Goal: Information Seeking & Learning: Understand process/instructions

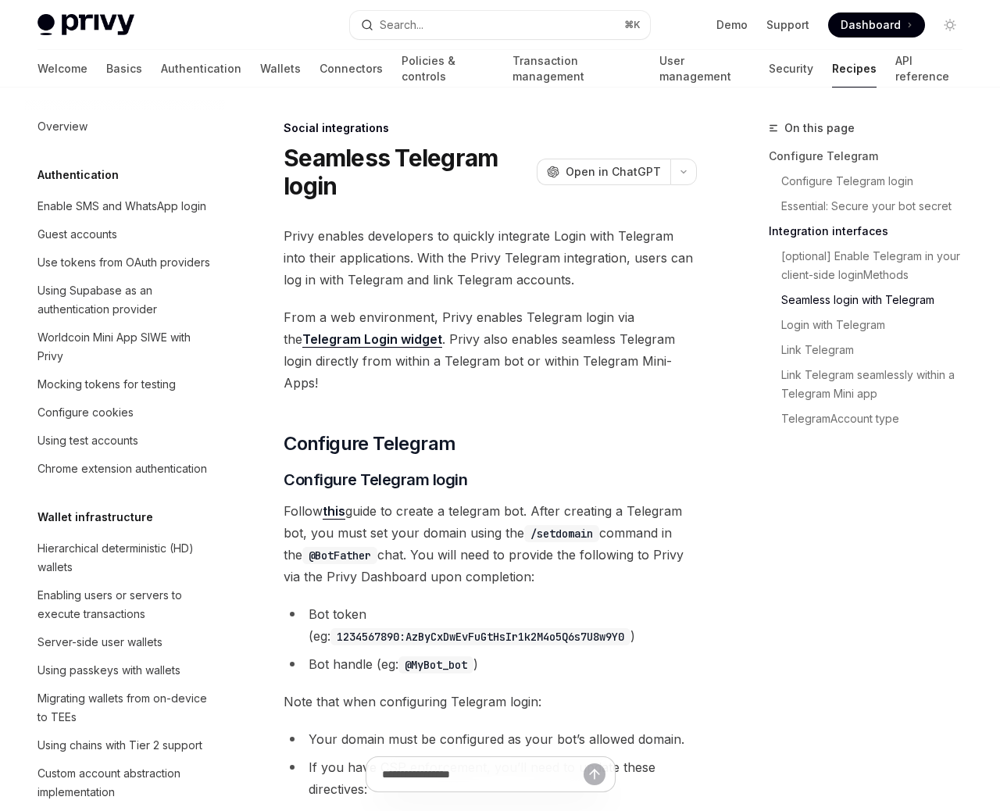
scroll to position [2237, 0]
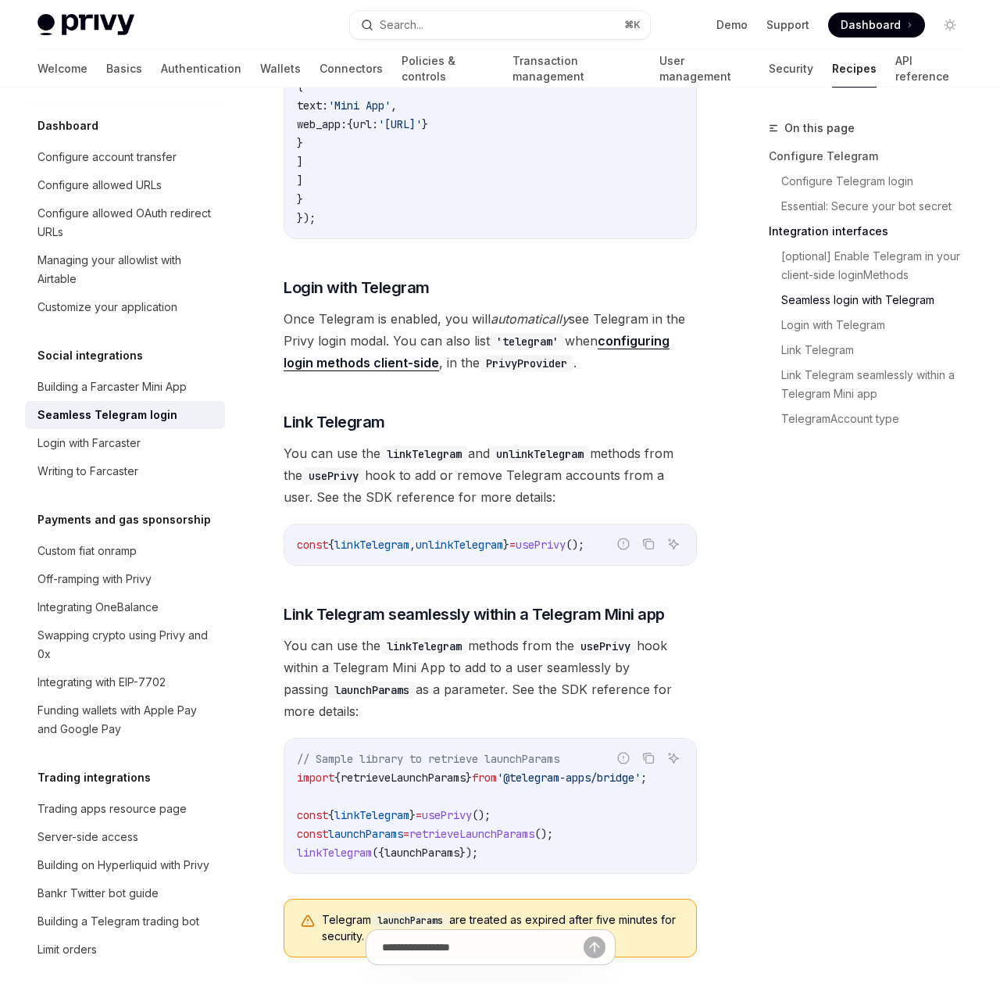
type textarea "*"
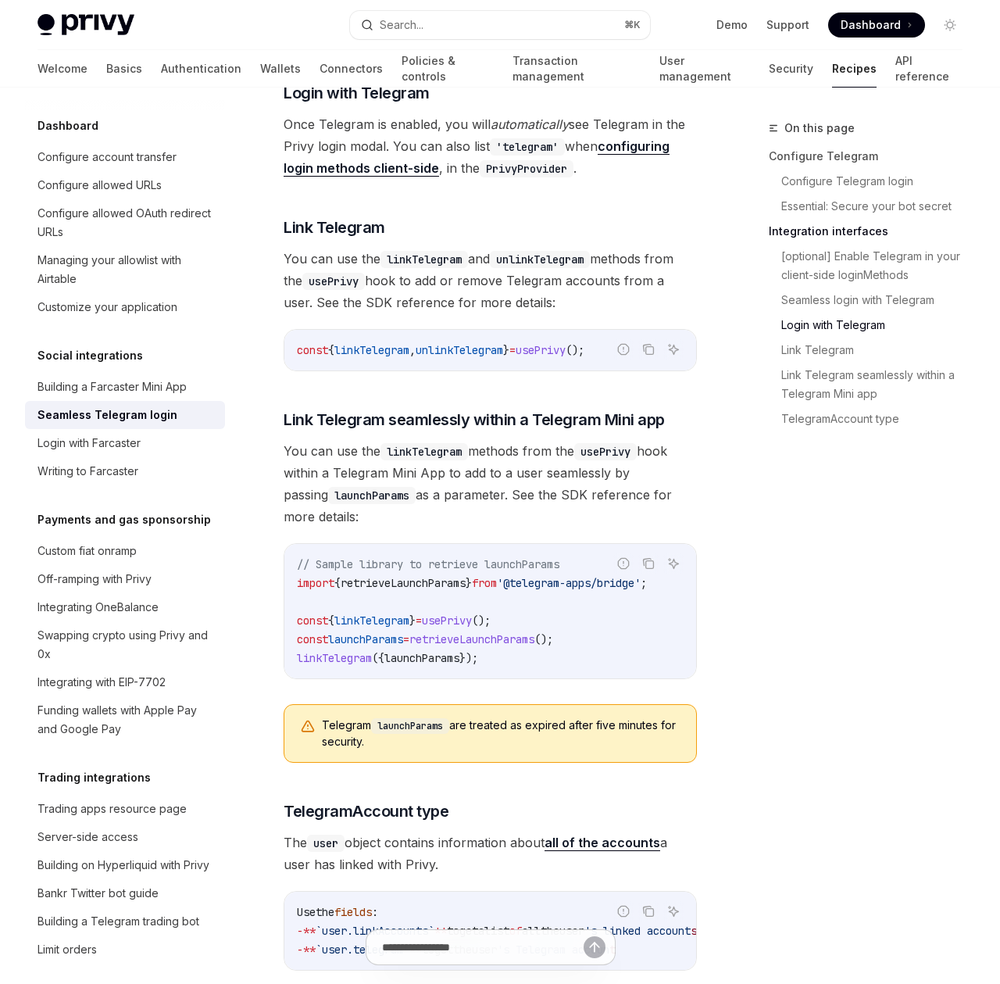
scroll to position [2423, 0]
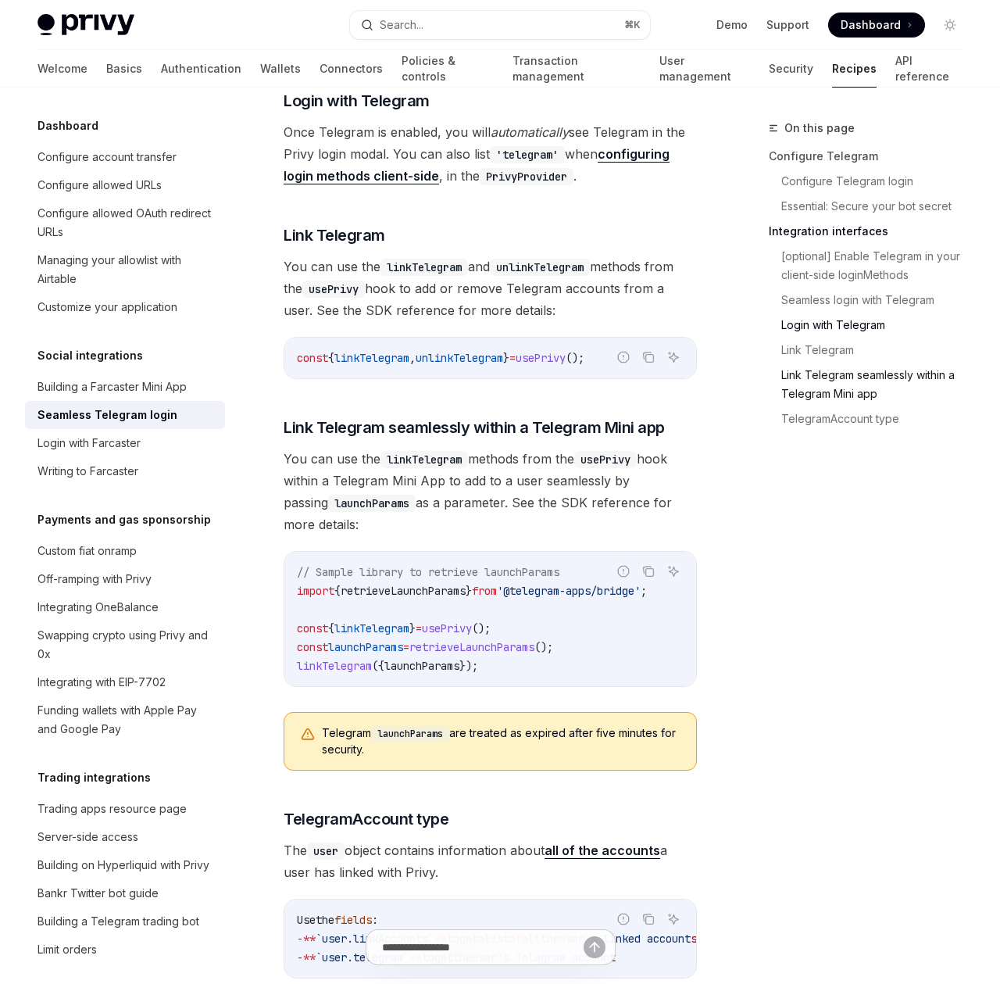
click at [860, 391] on link "Link Telegram seamlessly within a Telegram Mini app" at bounding box center [878, 384] width 194 height 44
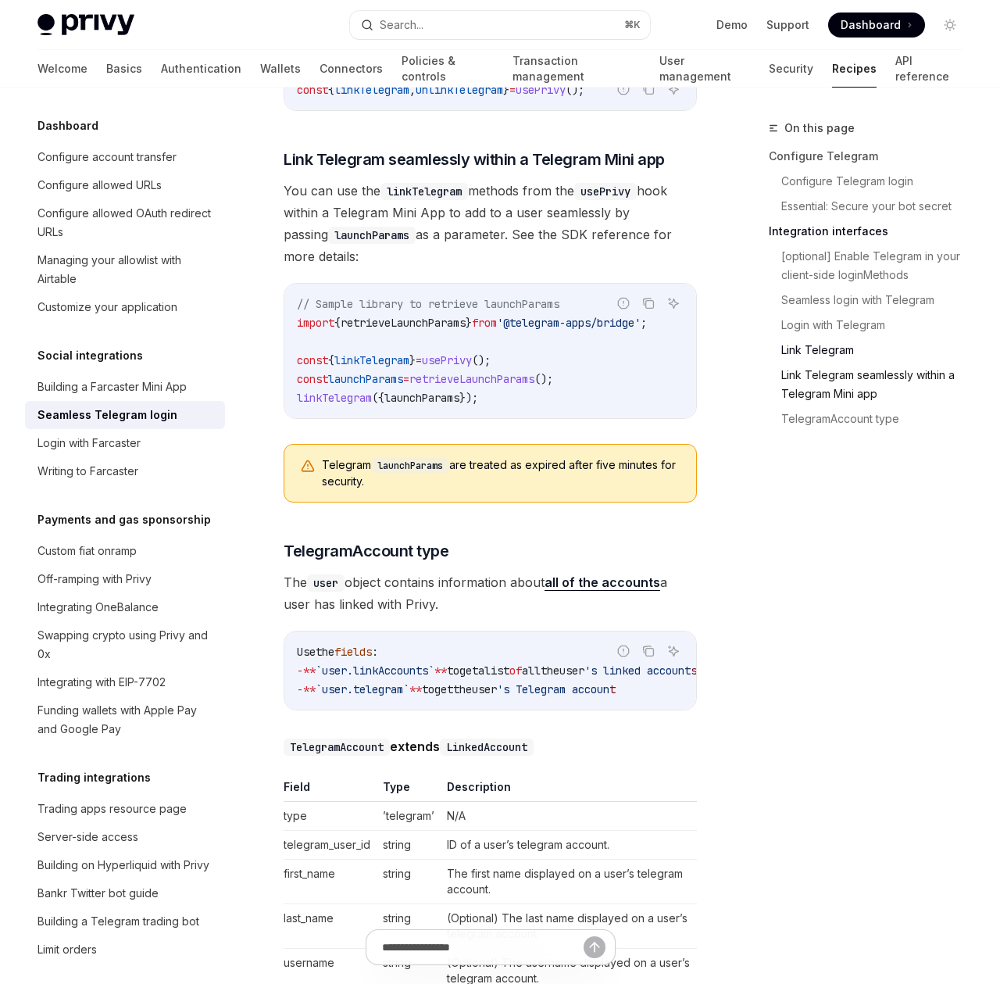
scroll to position [2699, 0]
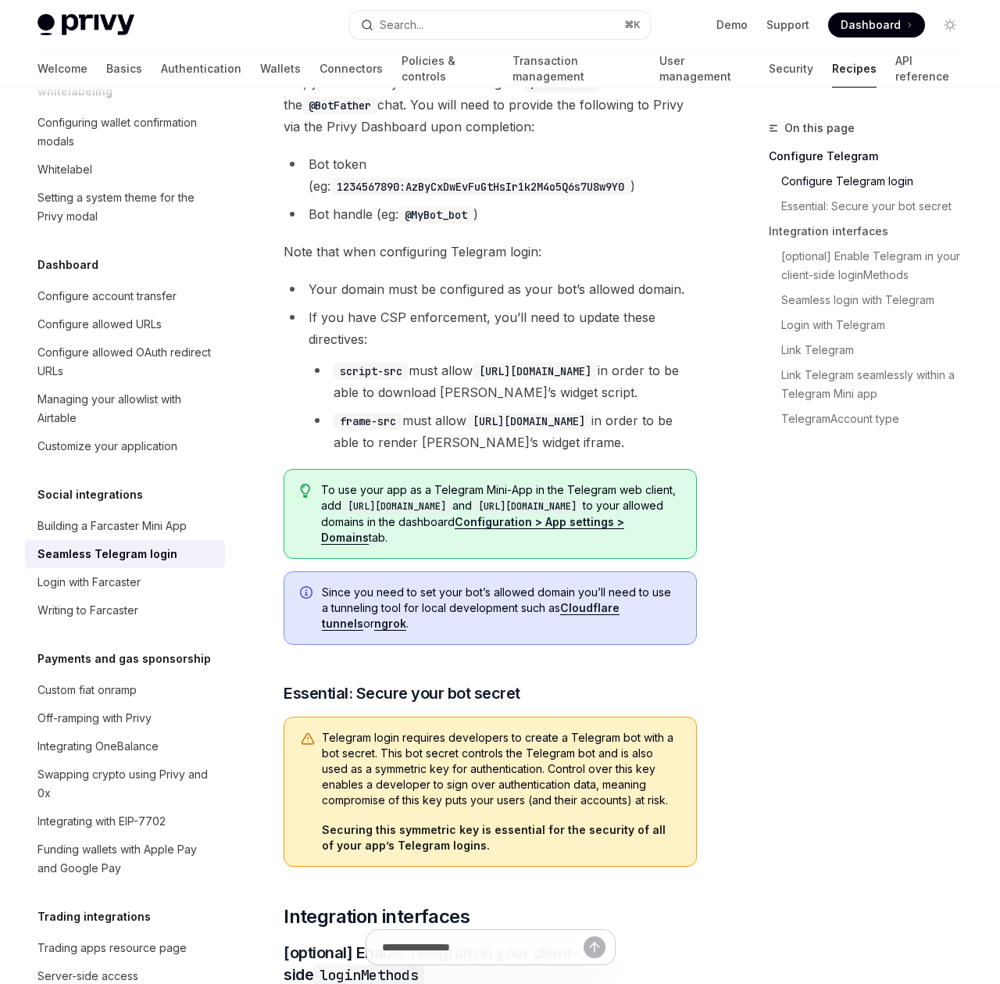
scroll to position [451, 0]
click at [624, 514] on link "Configuration > App settings > Domains" at bounding box center [472, 529] width 303 height 30
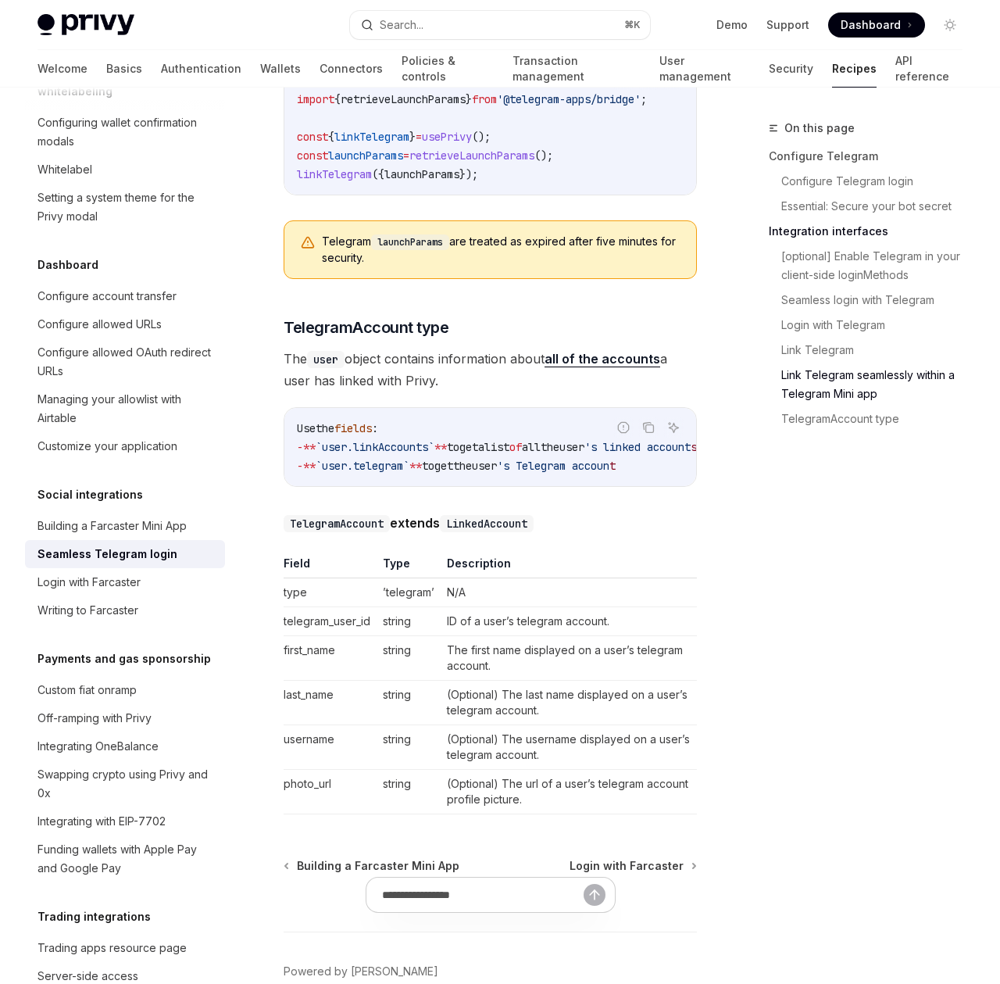
scroll to position [2988, 0]
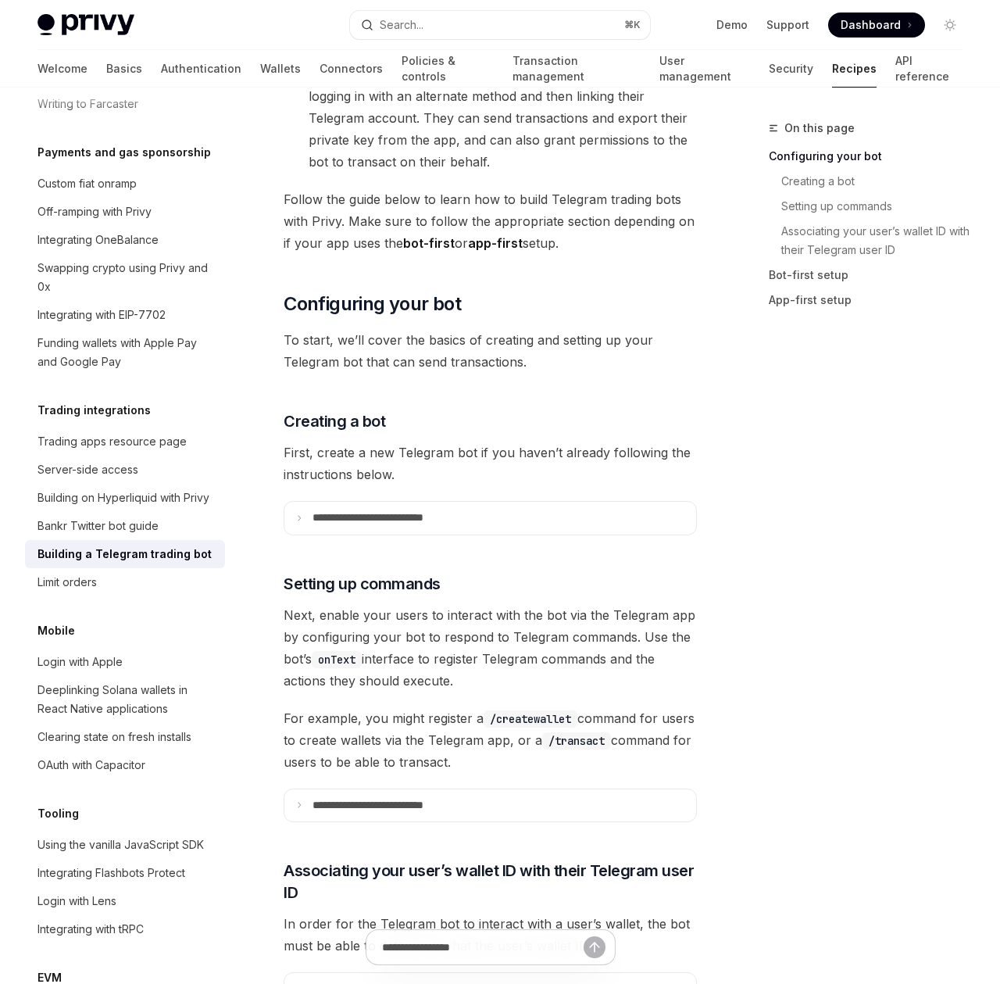
scroll to position [533, 0]
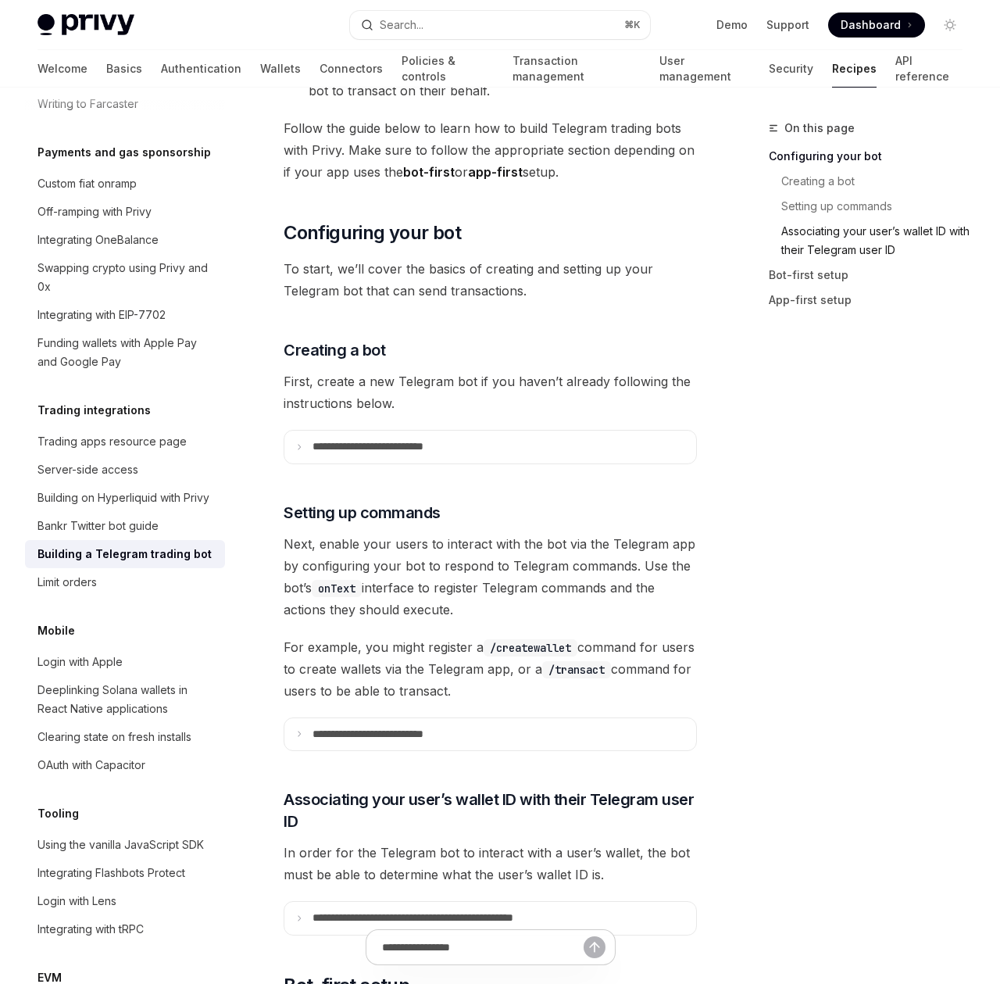
click at [850, 236] on link "Associating your user’s wallet ID with their Telegram user ID" at bounding box center [878, 241] width 194 height 44
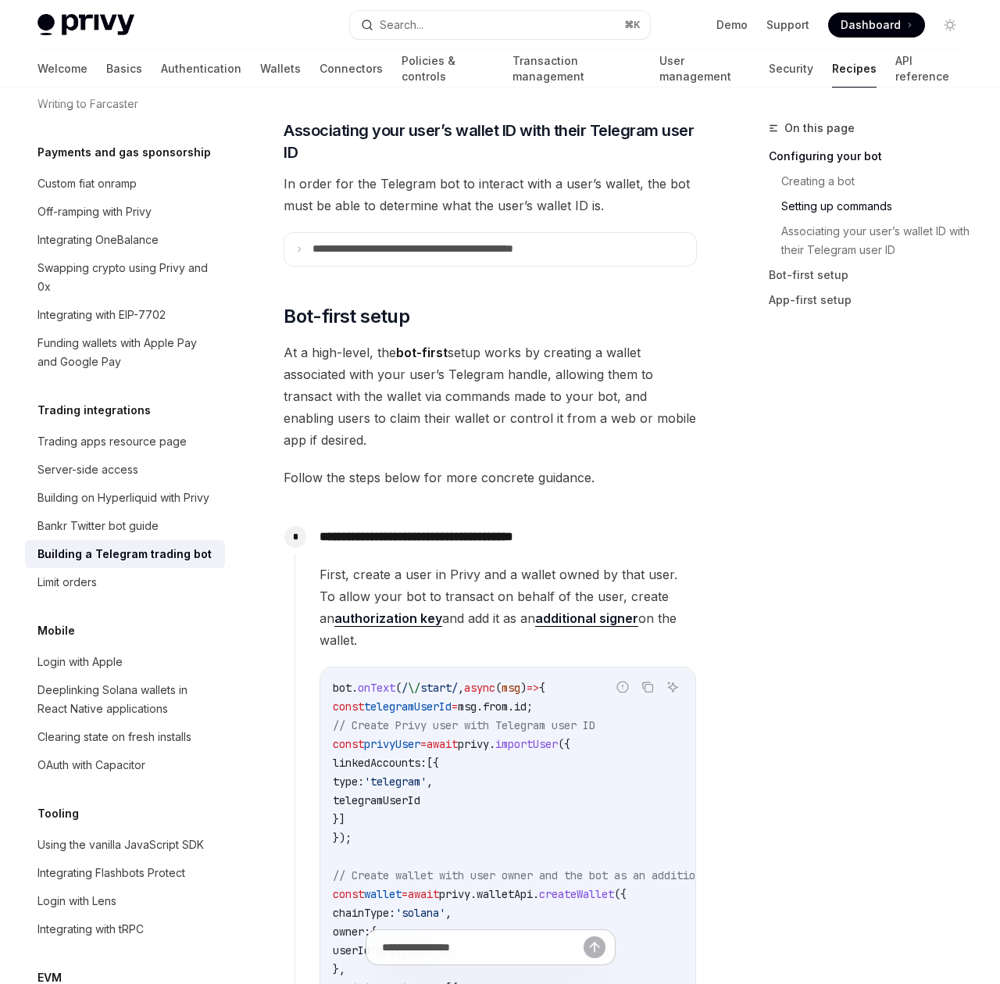
scroll to position [1202, 0]
click at [571, 255] on p "**********" at bounding box center [445, 248] width 267 height 14
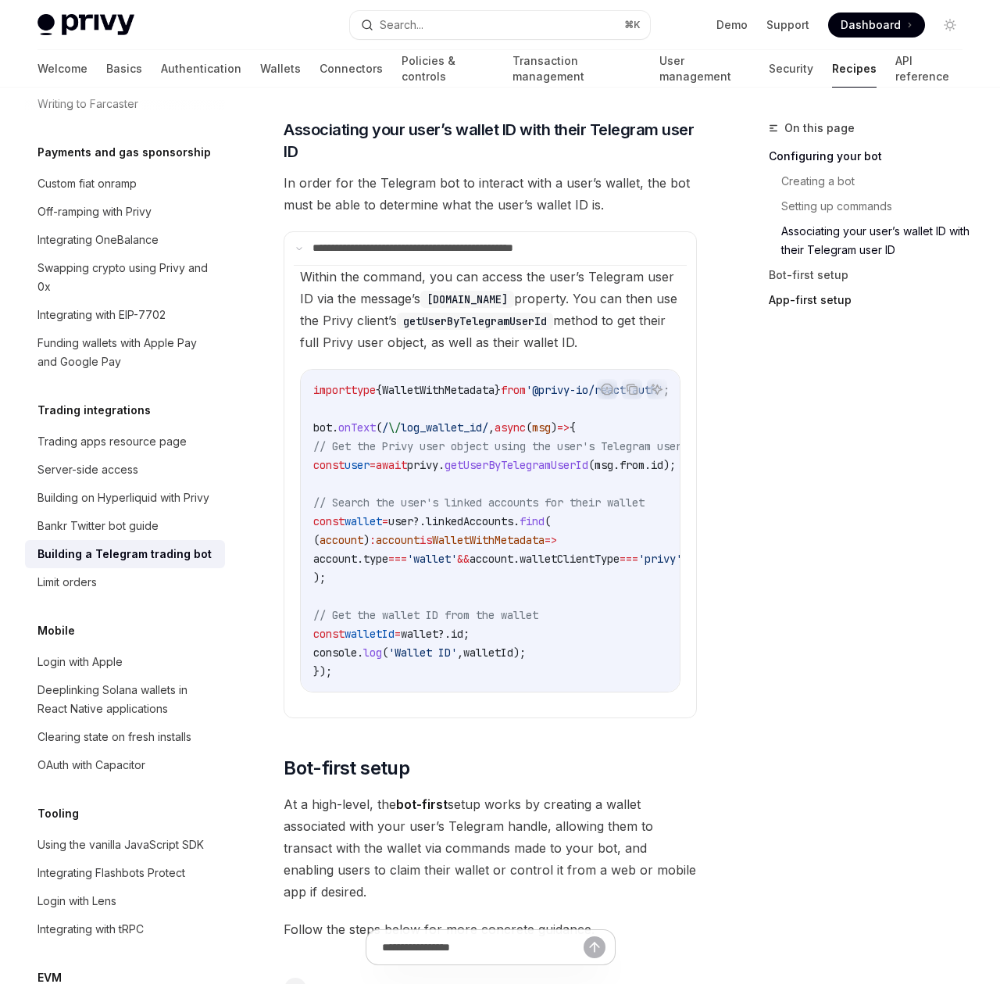
click at [791, 301] on link "App-first setup" at bounding box center [872, 299] width 206 height 25
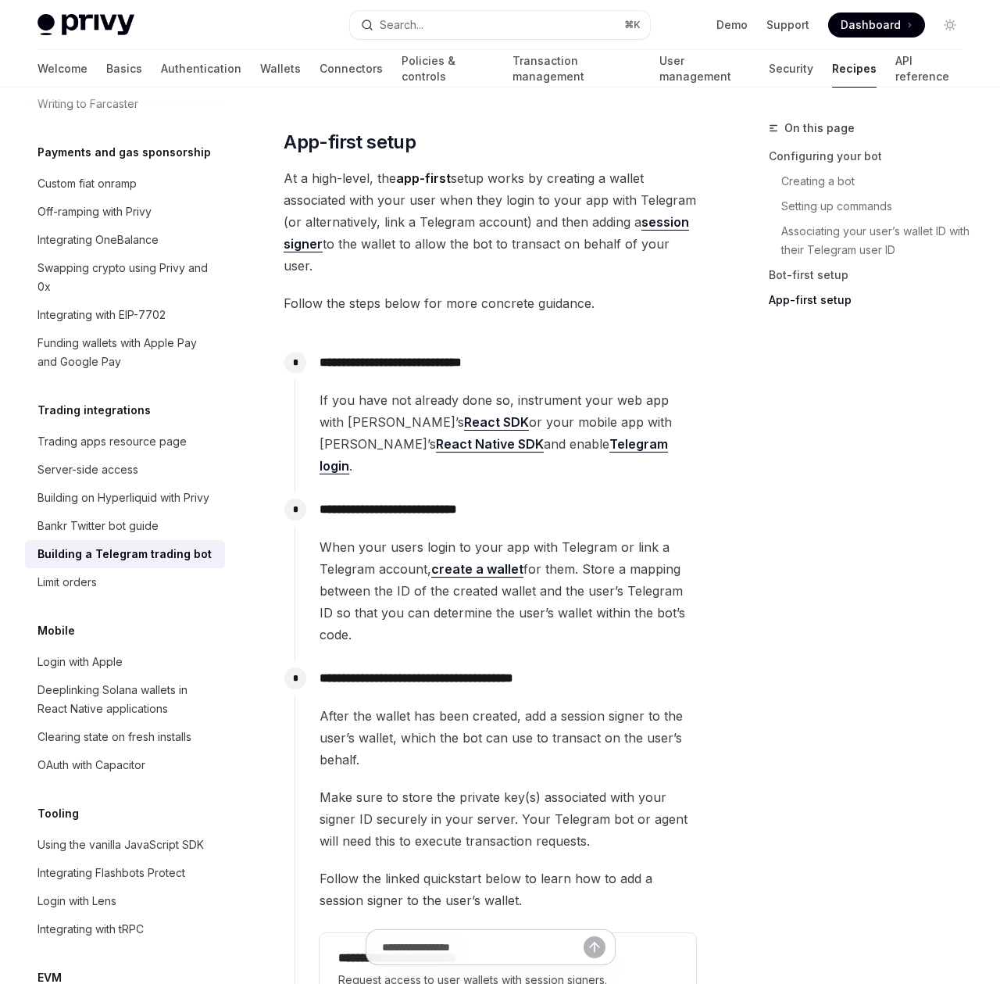
scroll to position [3484, 0]
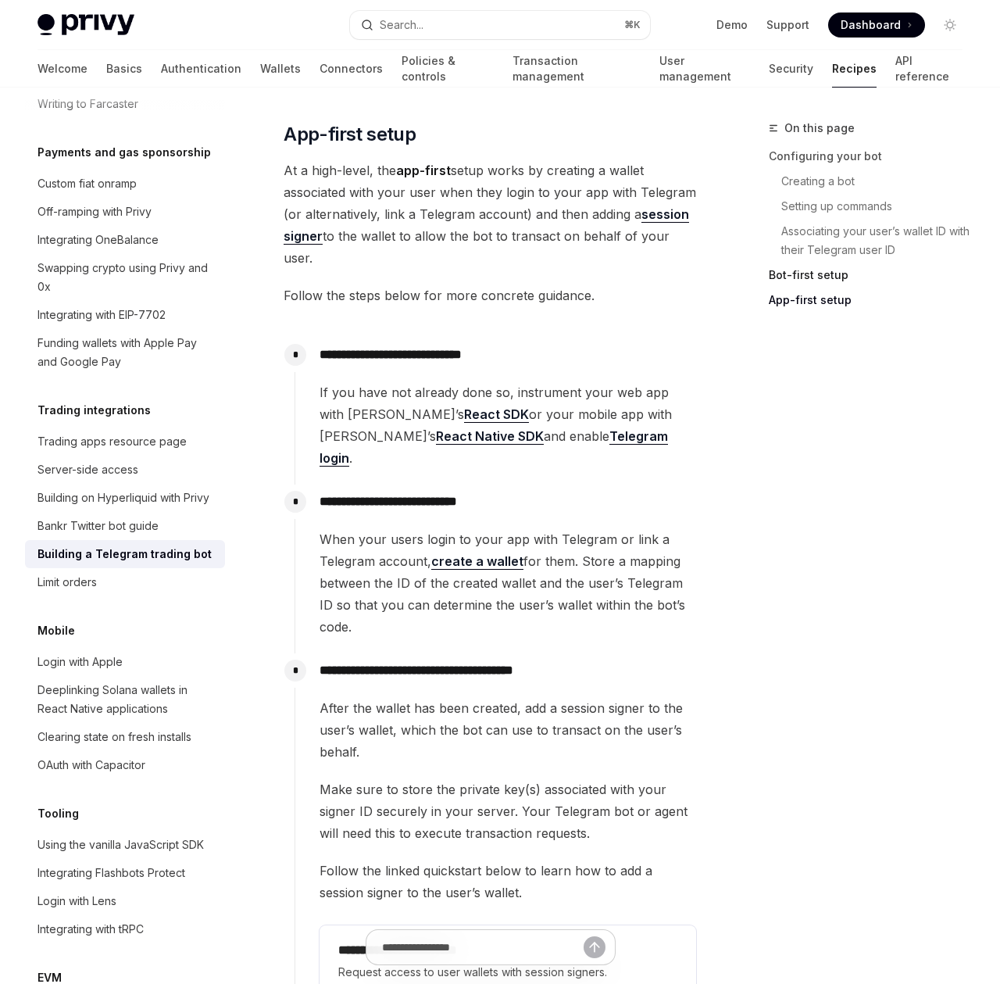
click at [812, 270] on link "Bot-first setup" at bounding box center [872, 274] width 206 height 25
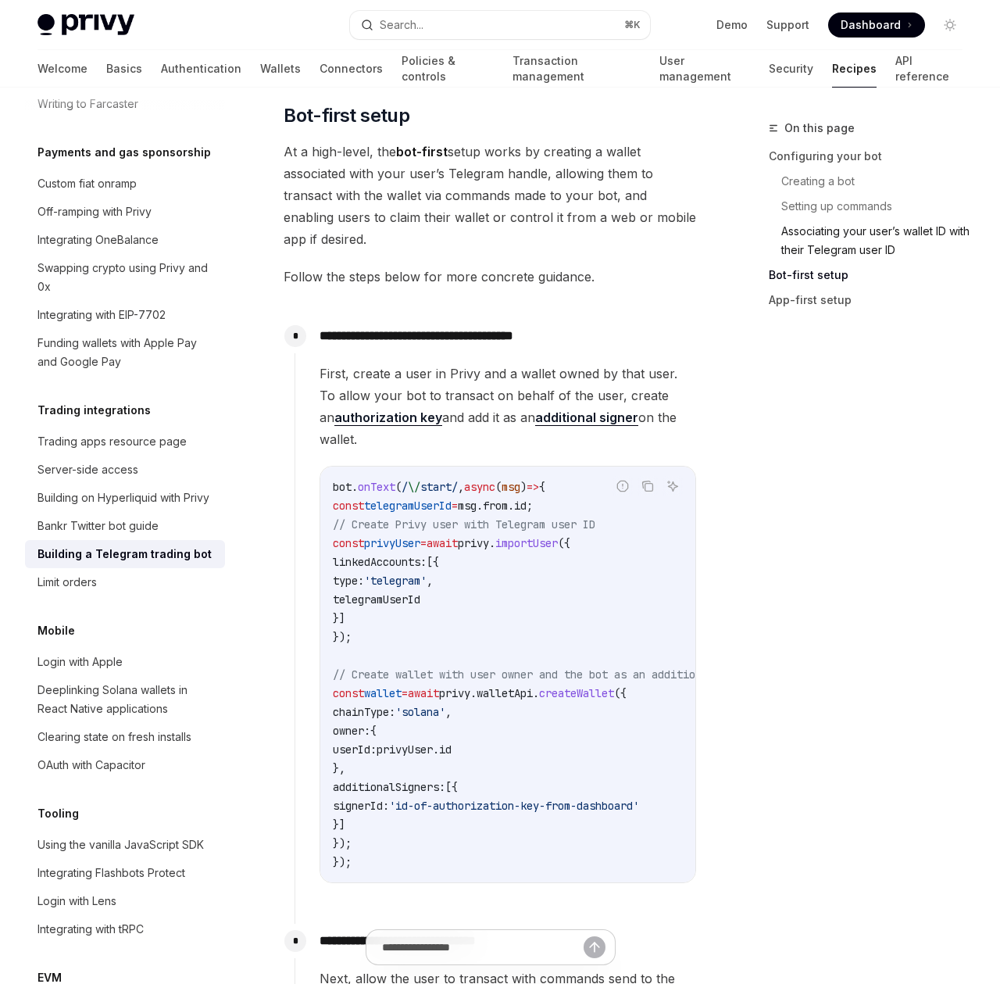
click at [842, 235] on link "Associating your user’s wallet ID with their Telegram user ID" at bounding box center [878, 241] width 194 height 44
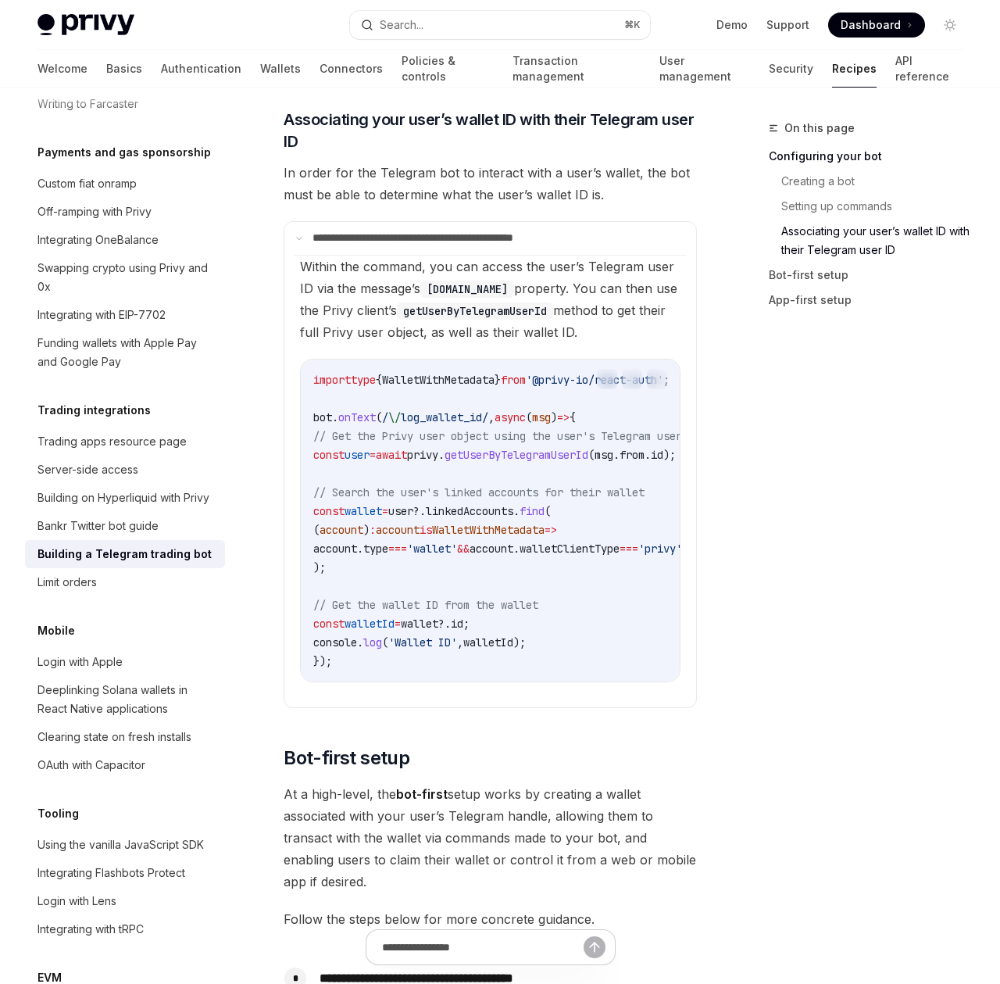
scroll to position [1202, 0]
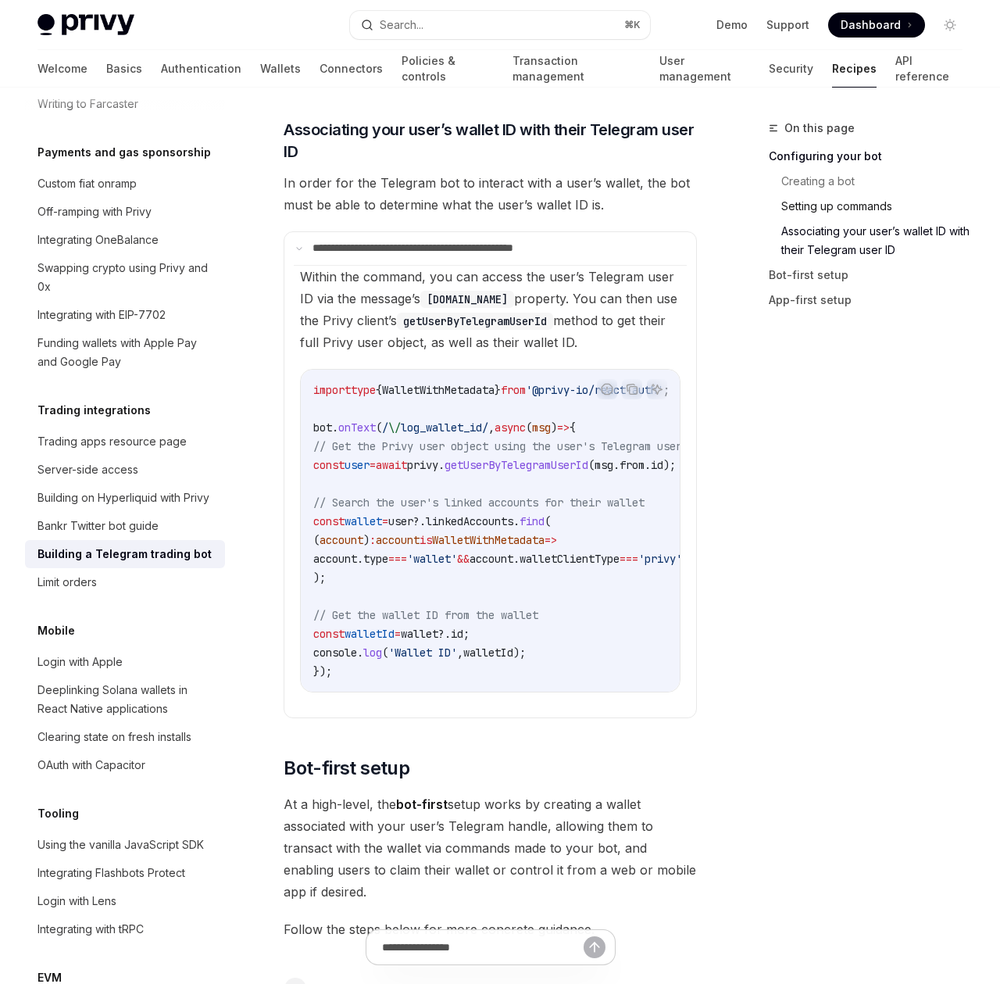
click at [861, 203] on link "Setting up commands" at bounding box center [878, 206] width 194 height 25
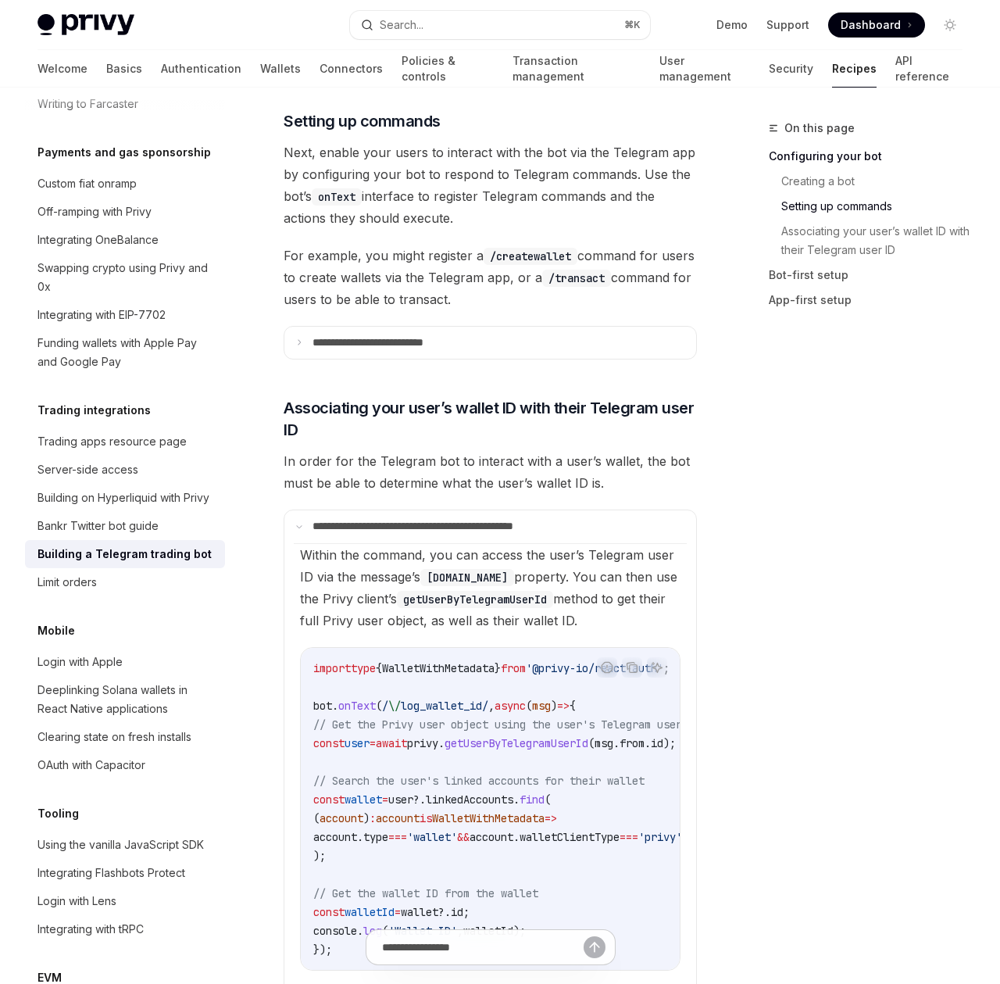
scroll to position [916, 0]
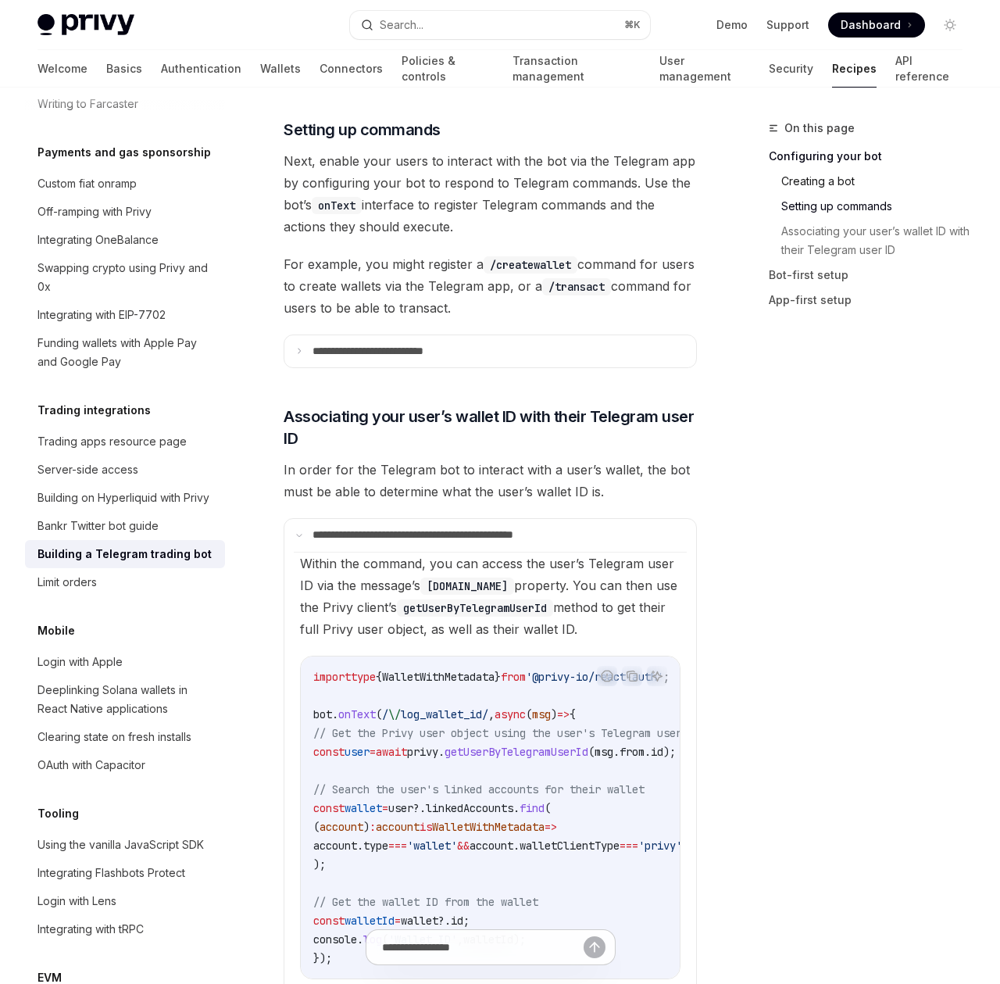
click at [852, 182] on link "Creating a bot" at bounding box center [878, 181] width 194 height 25
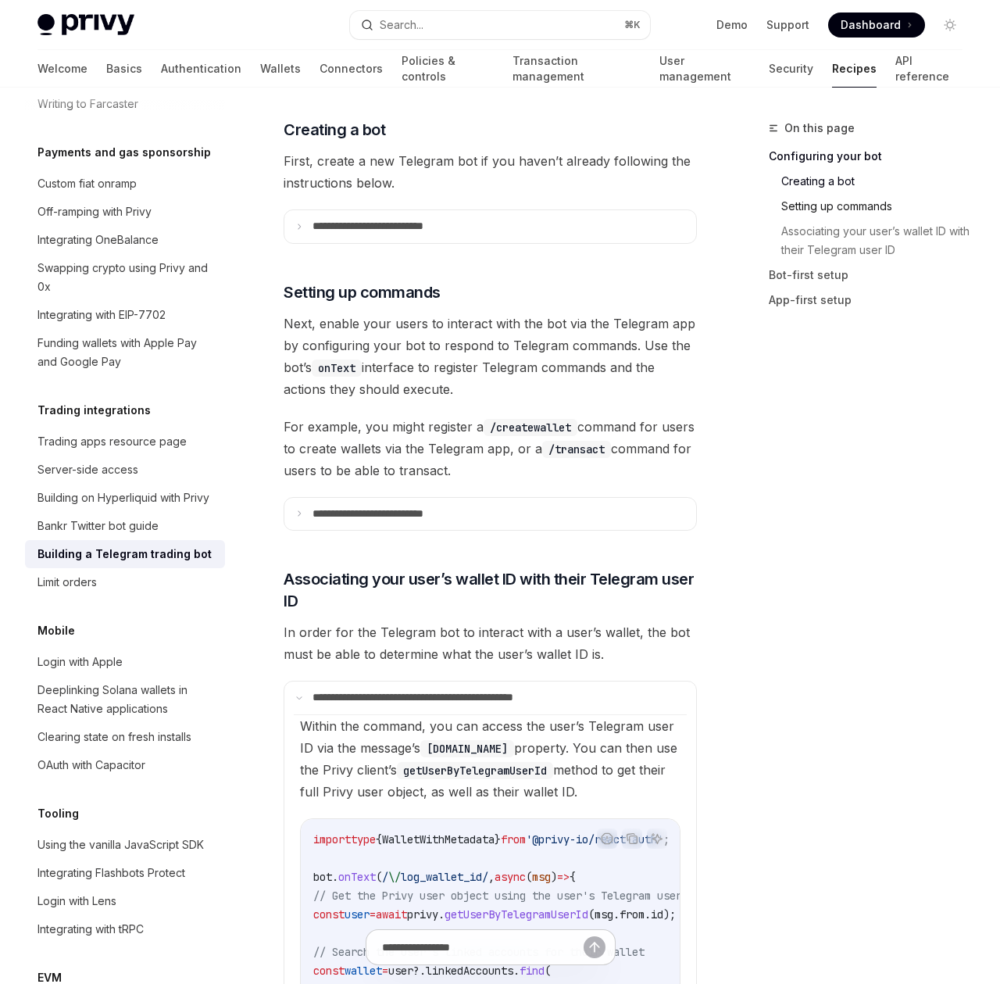
click at [853, 198] on link "Setting up commands" at bounding box center [878, 206] width 194 height 25
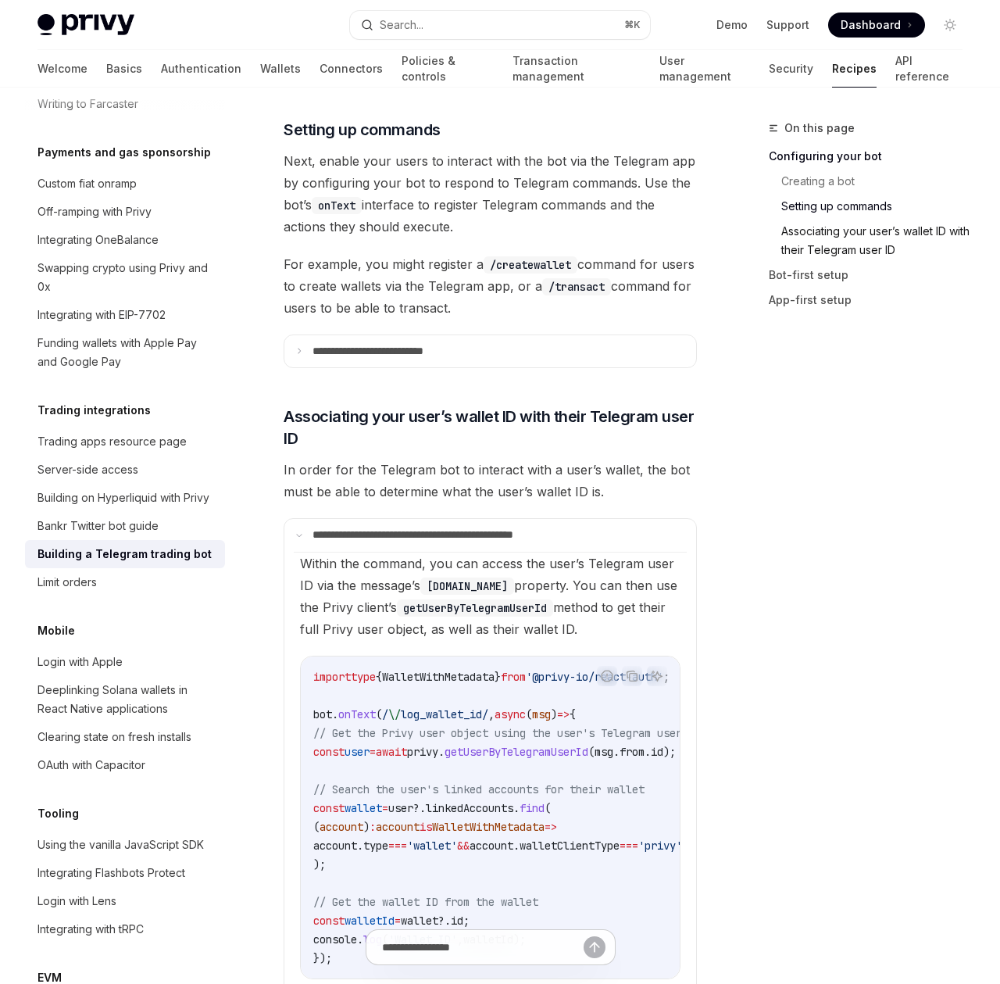
click at [852, 223] on link "Associating your user’s wallet ID with their Telegram user ID" at bounding box center [878, 241] width 194 height 44
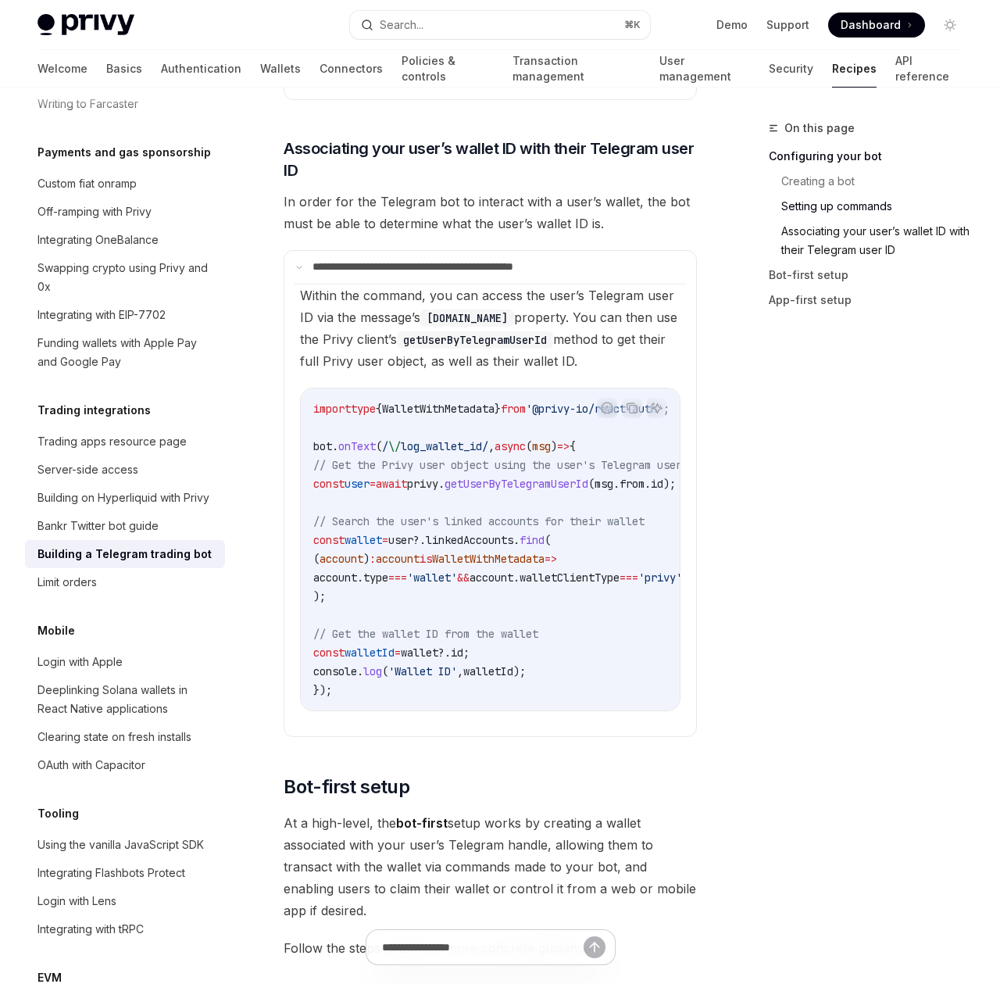
scroll to position [1202, 0]
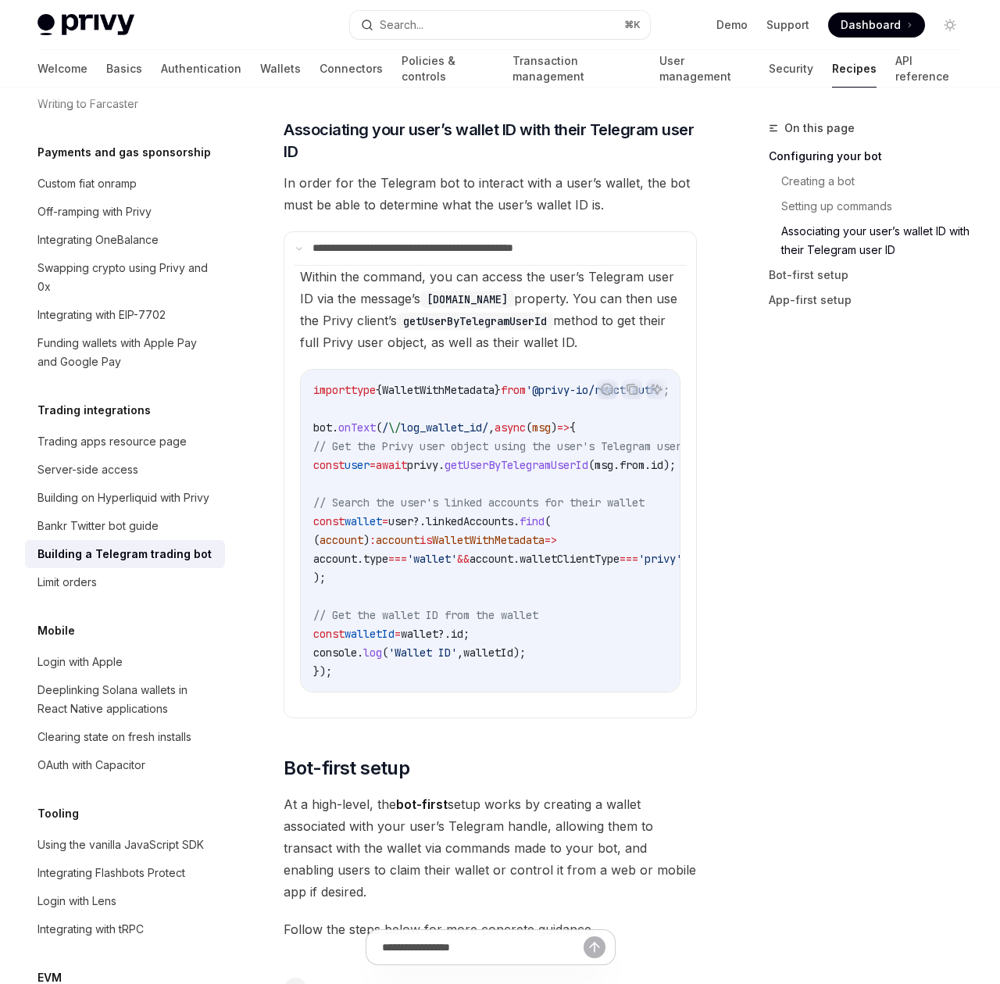
click at [865, 412] on div "On this page Configuring your bot Creating a bot Setting up commands Associatin…" at bounding box center [855, 551] width 237 height 865
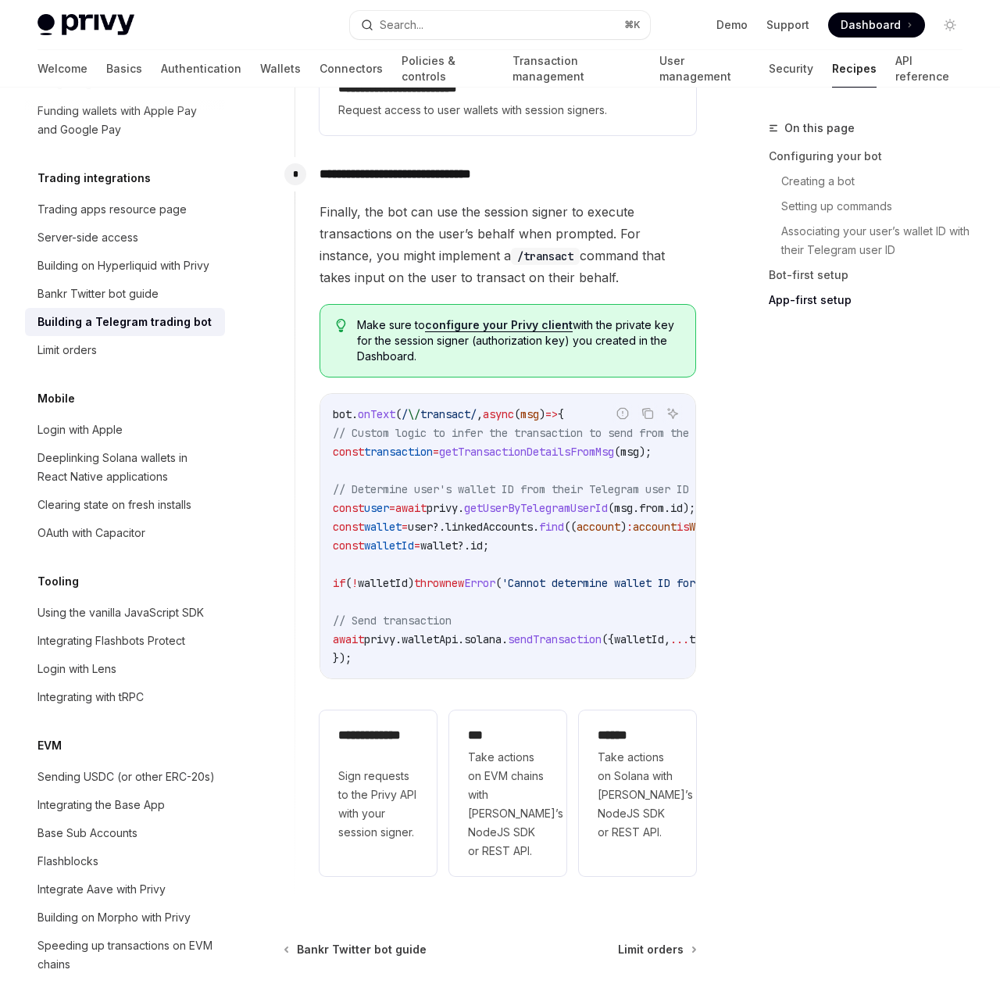
scroll to position [1667, 0]
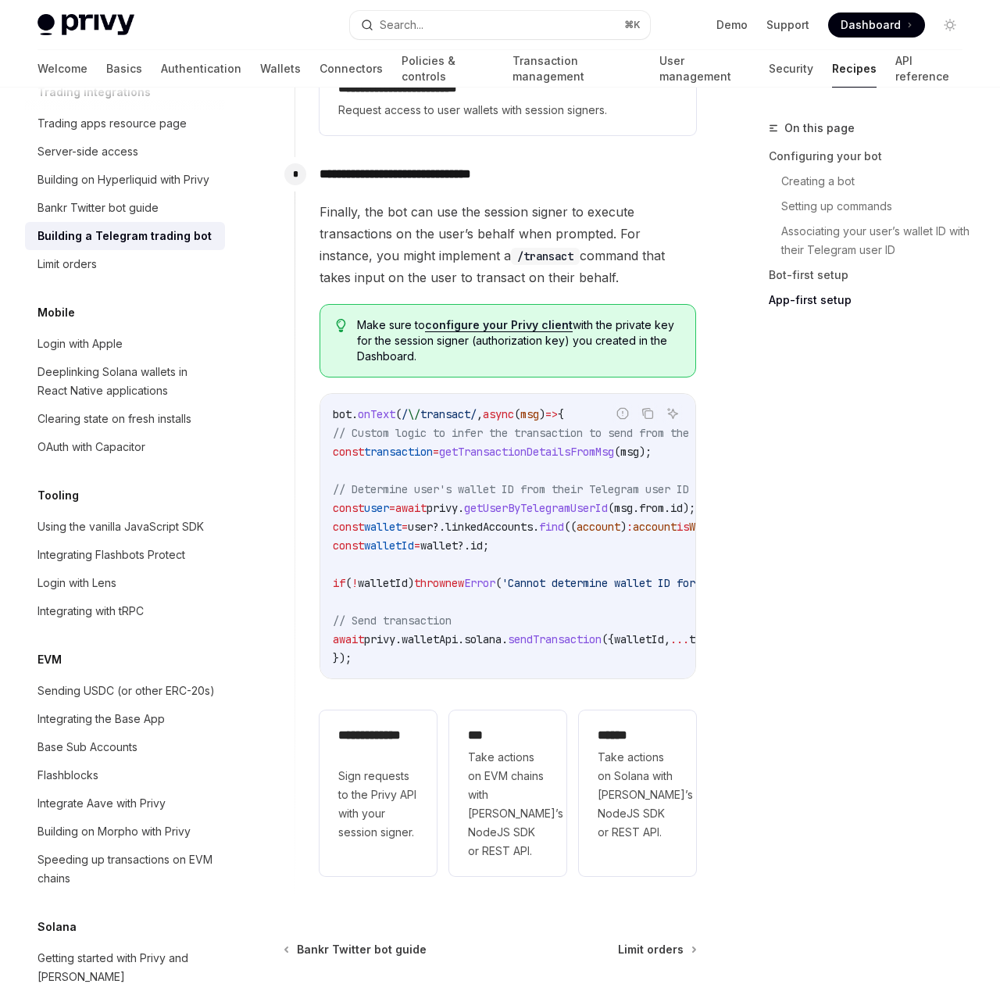
click at [940, 617] on div "On this page Configuring your bot Creating a bot Setting up commands Associatin…" at bounding box center [855, 551] width 237 height 865
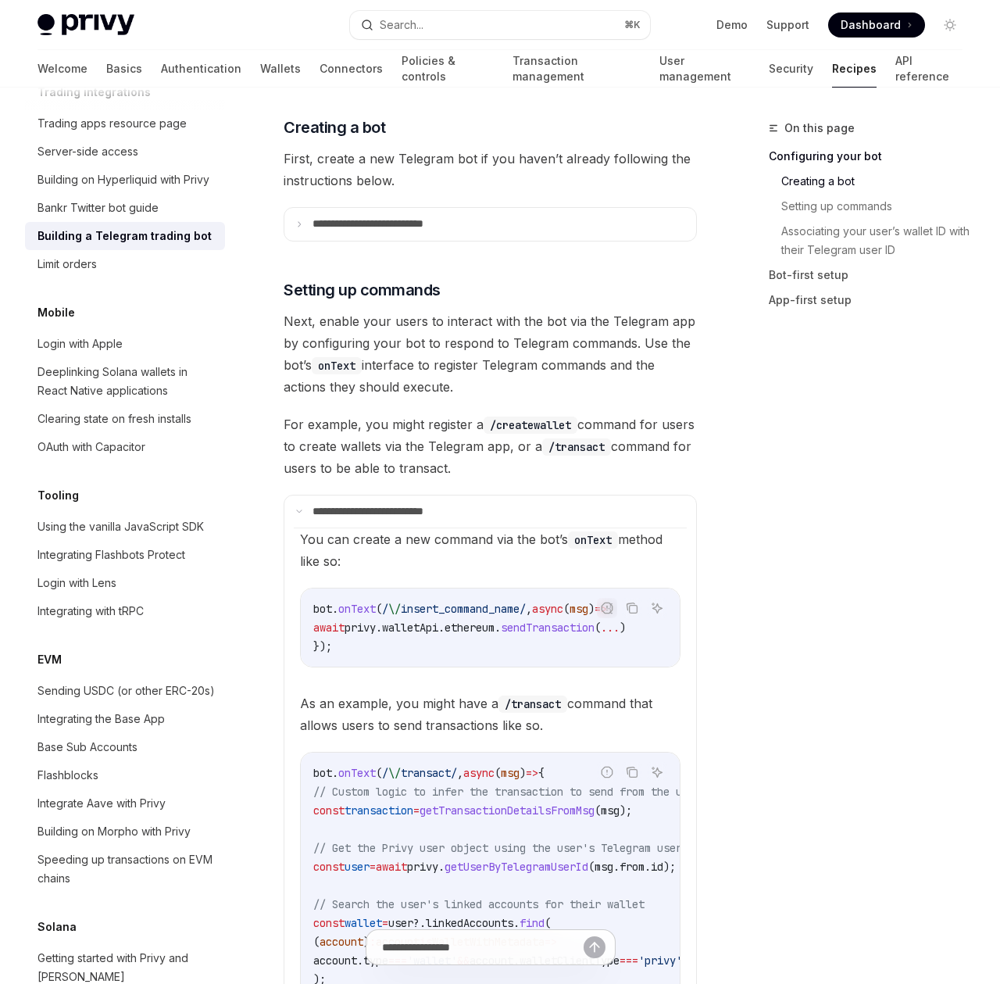
scroll to position [916, 0]
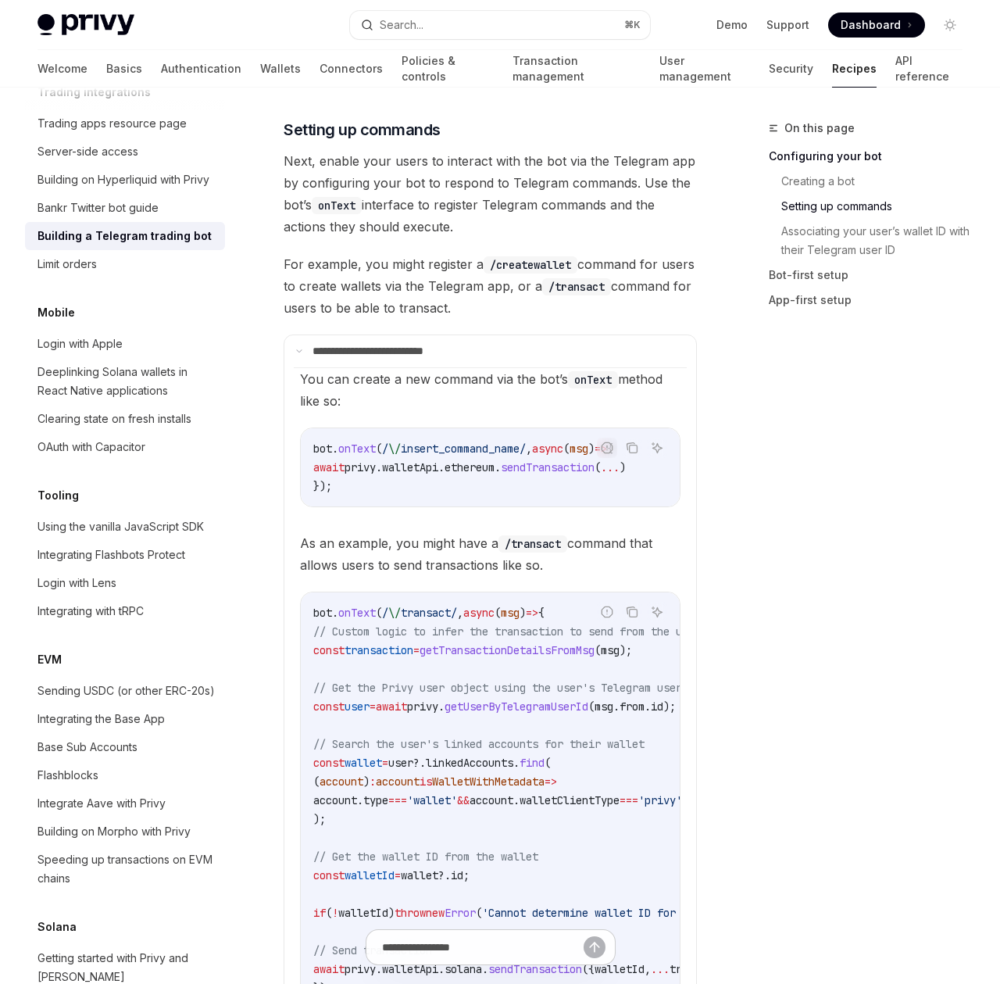
click at [611, 278] on code "/transact" at bounding box center [576, 286] width 69 height 17
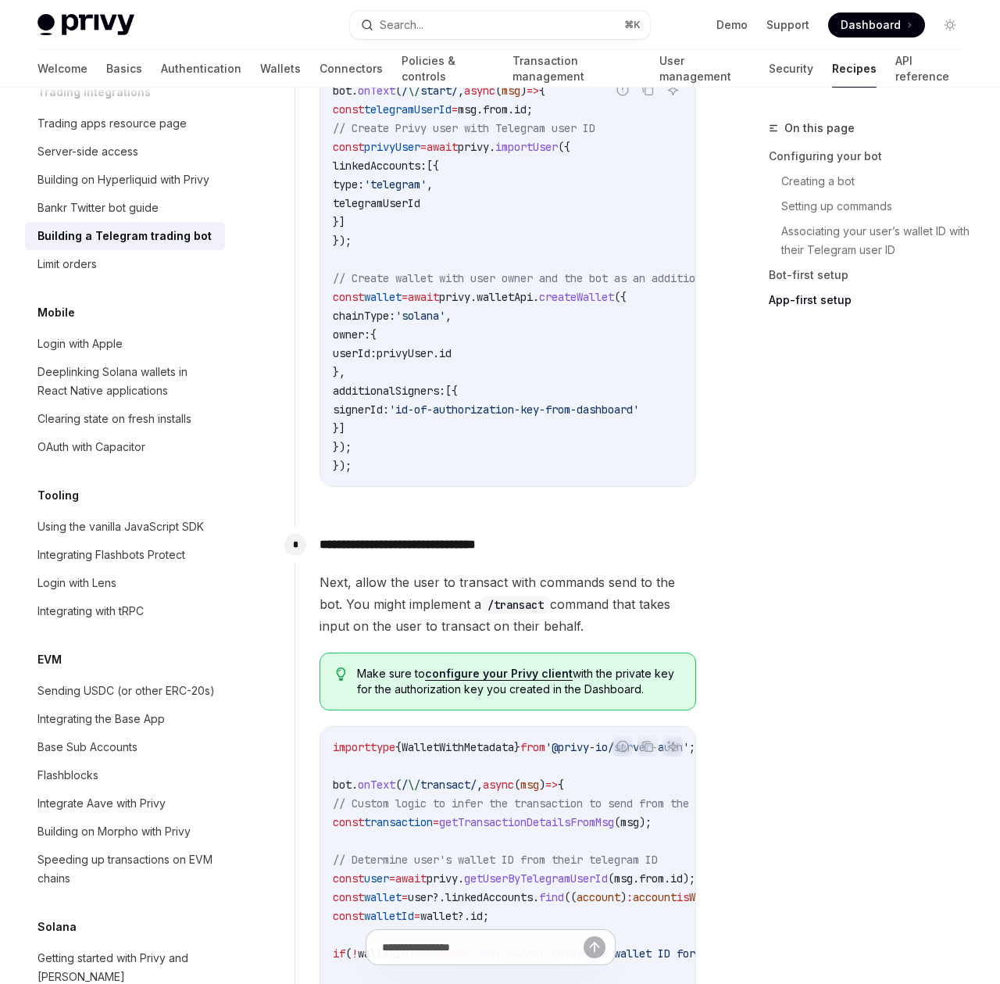
type textarea "*"
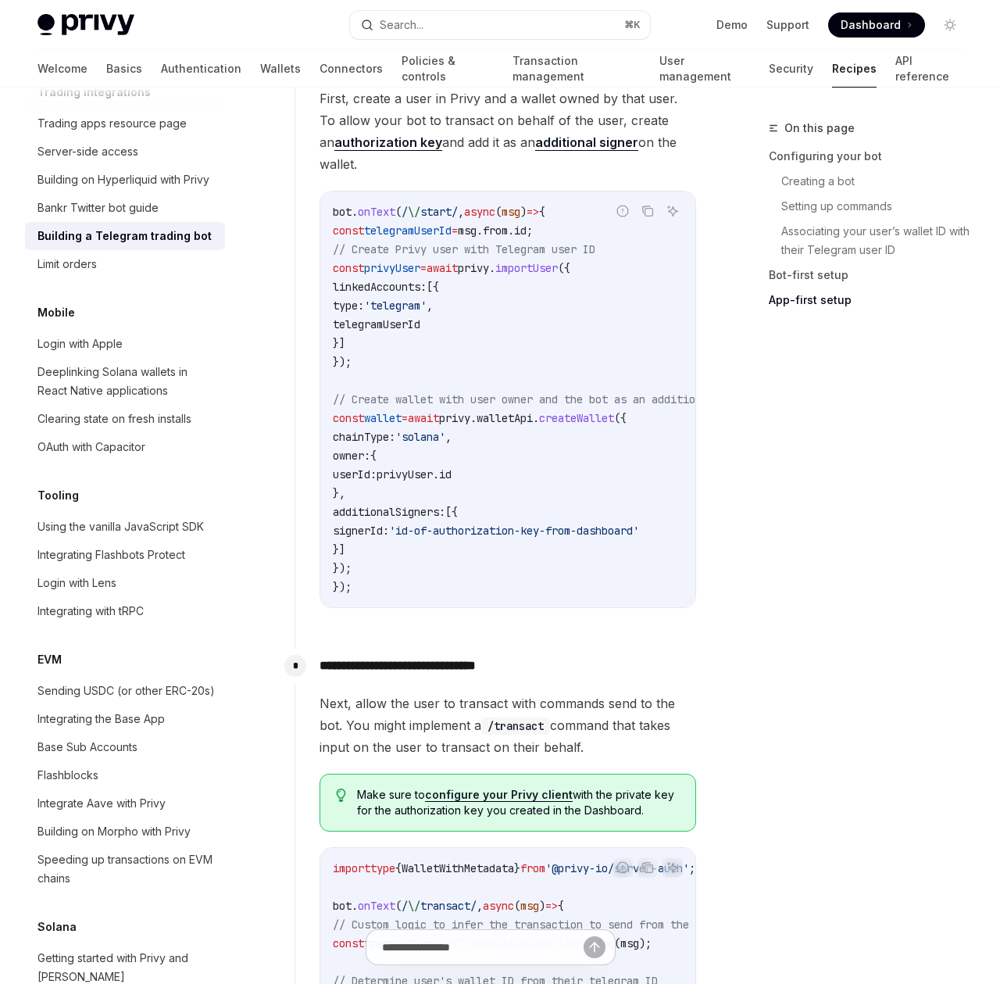
scroll to position [1901, 0]
